Goal: Check status: Check status

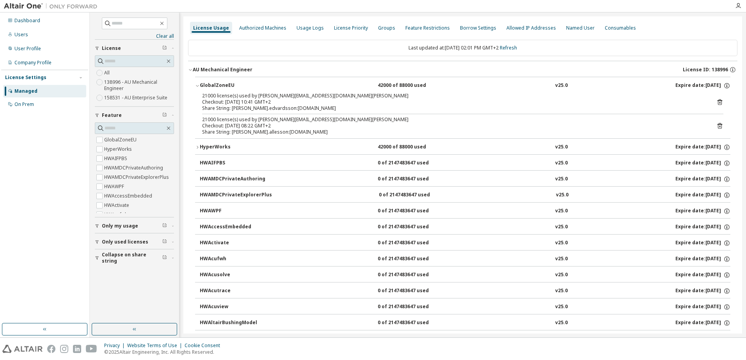
click at [198, 87] on icon "button" at bounding box center [197, 85] width 5 height 5
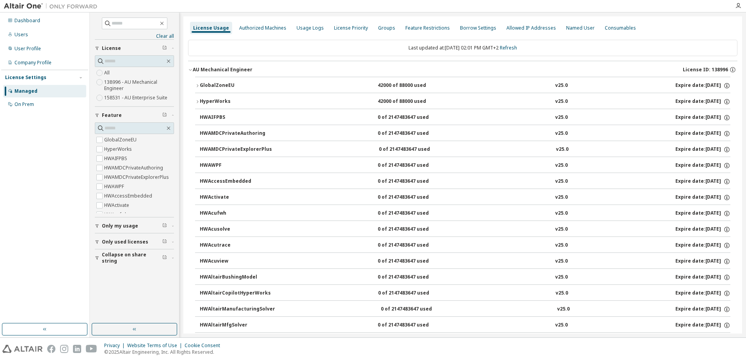
click at [198, 84] on icon "button" at bounding box center [197, 85] width 5 height 5
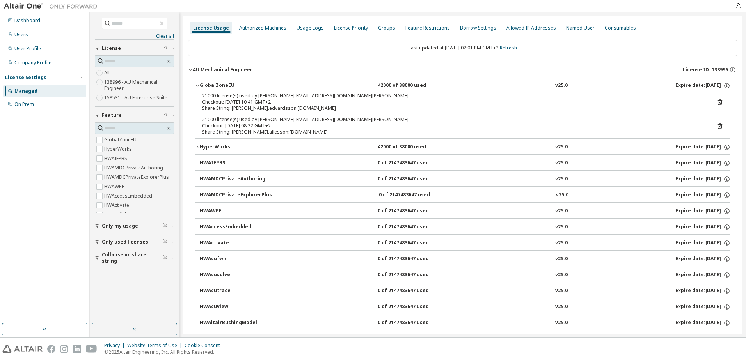
drag, startPoint x: 342, startPoint y: 132, endPoint x: 201, endPoint y: 94, distance: 146.0
click at [201, 94] on div "21000 license(s) used by [PERSON_NAME][EMAIL_ADDRESS][DOMAIN_NAME][PERSON_NAME]…" at bounding box center [462, 116] width 535 height 46
click at [201, 93] on div "21000 license(s) used by [PERSON_NAME][EMAIL_ADDRESS][DOMAIN_NAME][PERSON_NAME]…" at bounding box center [462, 116] width 535 height 46
drag, startPoint x: 202, startPoint y: 94, endPoint x: 329, endPoint y: 133, distance: 132.5
click at [329, 133] on div "21000 license(s) used by [PERSON_NAME][EMAIL_ADDRESS][DOMAIN_NAME][PERSON_NAME]…" at bounding box center [462, 116] width 535 height 46
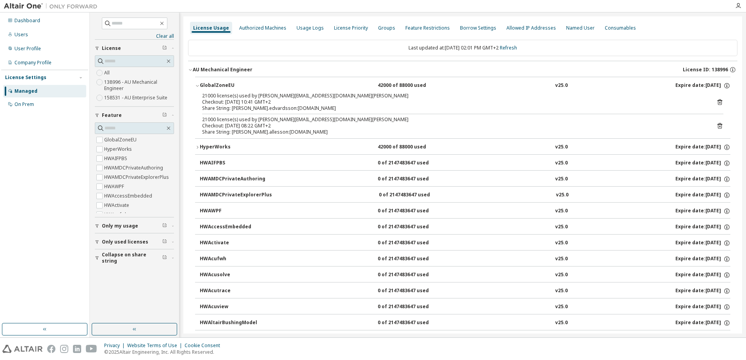
click at [330, 133] on div "Share String: [PERSON_NAME].allesson:[DOMAIN_NAME]" at bounding box center [453, 132] width 502 height 6
drag, startPoint x: 332, startPoint y: 133, endPoint x: 202, endPoint y: 98, distance: 134.7
click at [202, 98] on div "21000 license(s) used by [PERSON_NAME][EMAIL_ADDRESS][DOMAIN_NAME][PERSON_NAME]…" at bounding box center [462, 116] width 535 height 46
drag, startPoint x: 341, startPoint y: 134, endPoint x: 201, endPoint y: 94, distance: 145.7
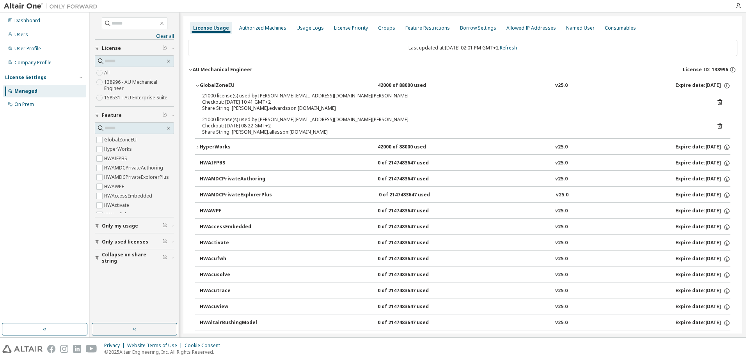
click at [201, 94] on div "21000 license(s) used by [PERSON_NAME][EMAIL_ADDRESS][DOMAIN_NAME][PERSON_NAME]…" at bounding box center [462, 116] width 535 height 46
